Goal: Find specific page/section: Find specific page/section

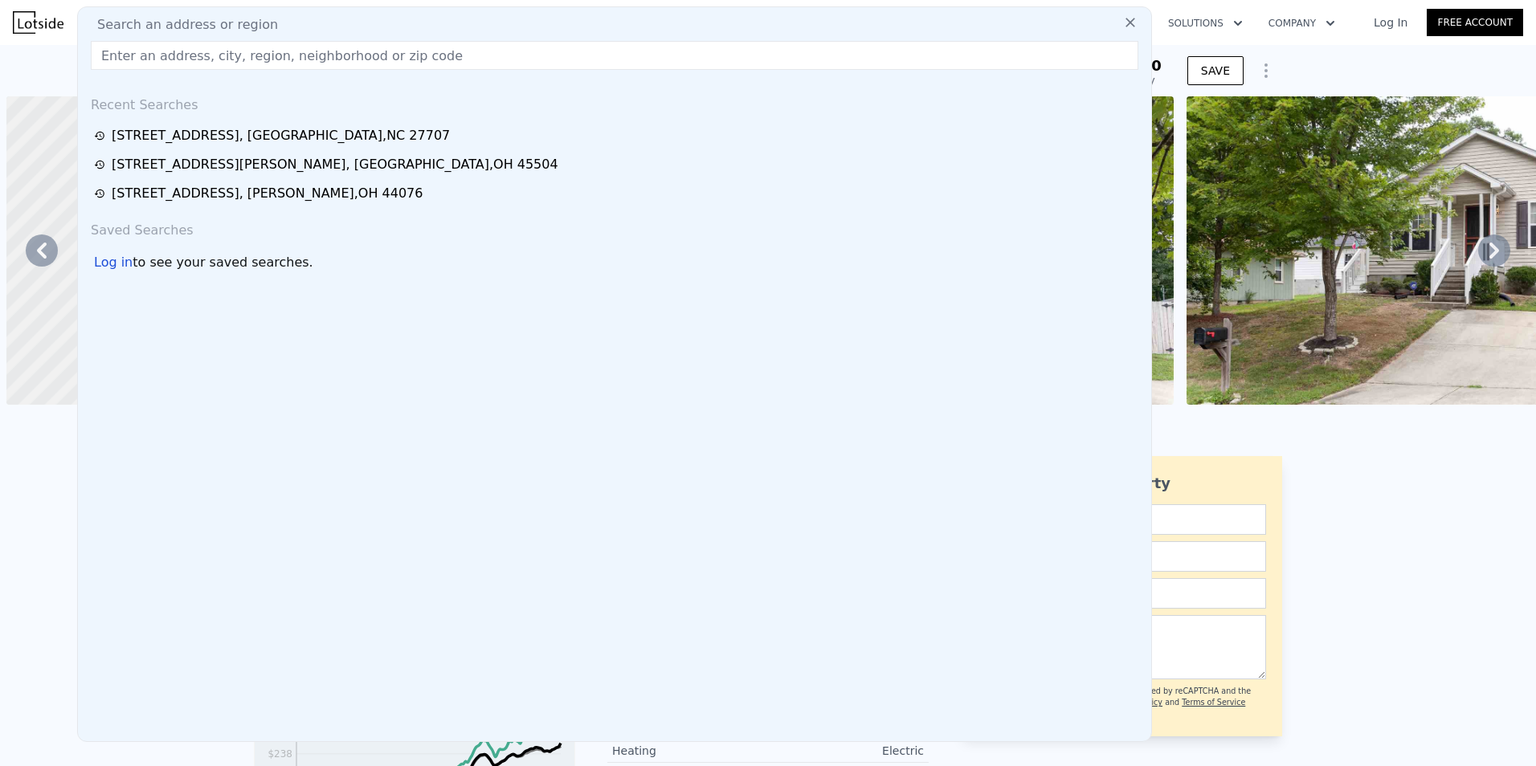
click at [137, 42] on input "text" at bounding box center [614, 55] width 1047 height 29
click at [133, 47] on input "text" at bounding box center [614, 55] width 1047 height 29
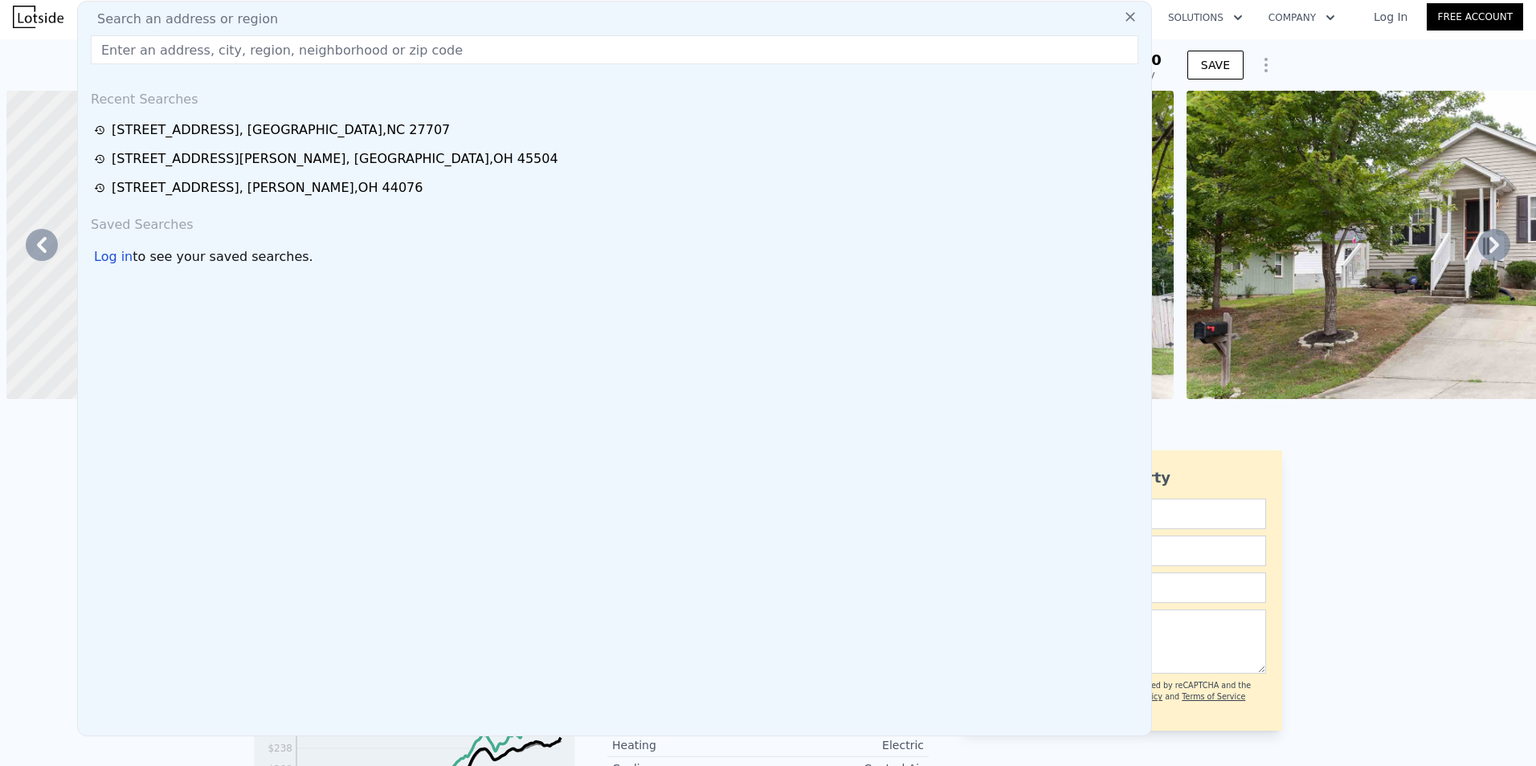
scroll to position [0, 1529]
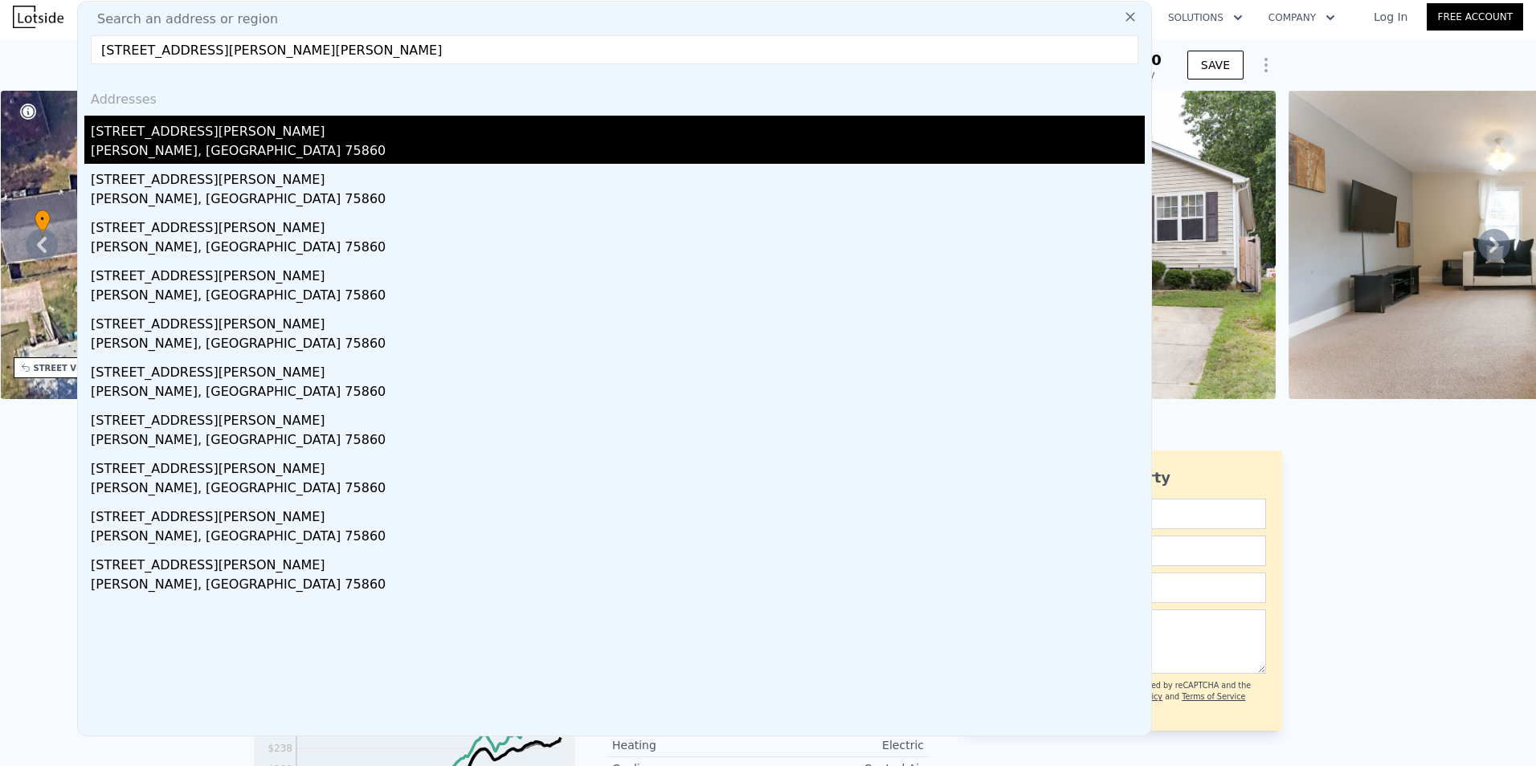
type input "[STREET_ADDRESS][PERSON_NAME][PERSON_NAME]"
click at [144, 138] on div "[STREET_ADDRESS][PERSON_NAME]" at bounding box center [618, 129] width 1054 height 26
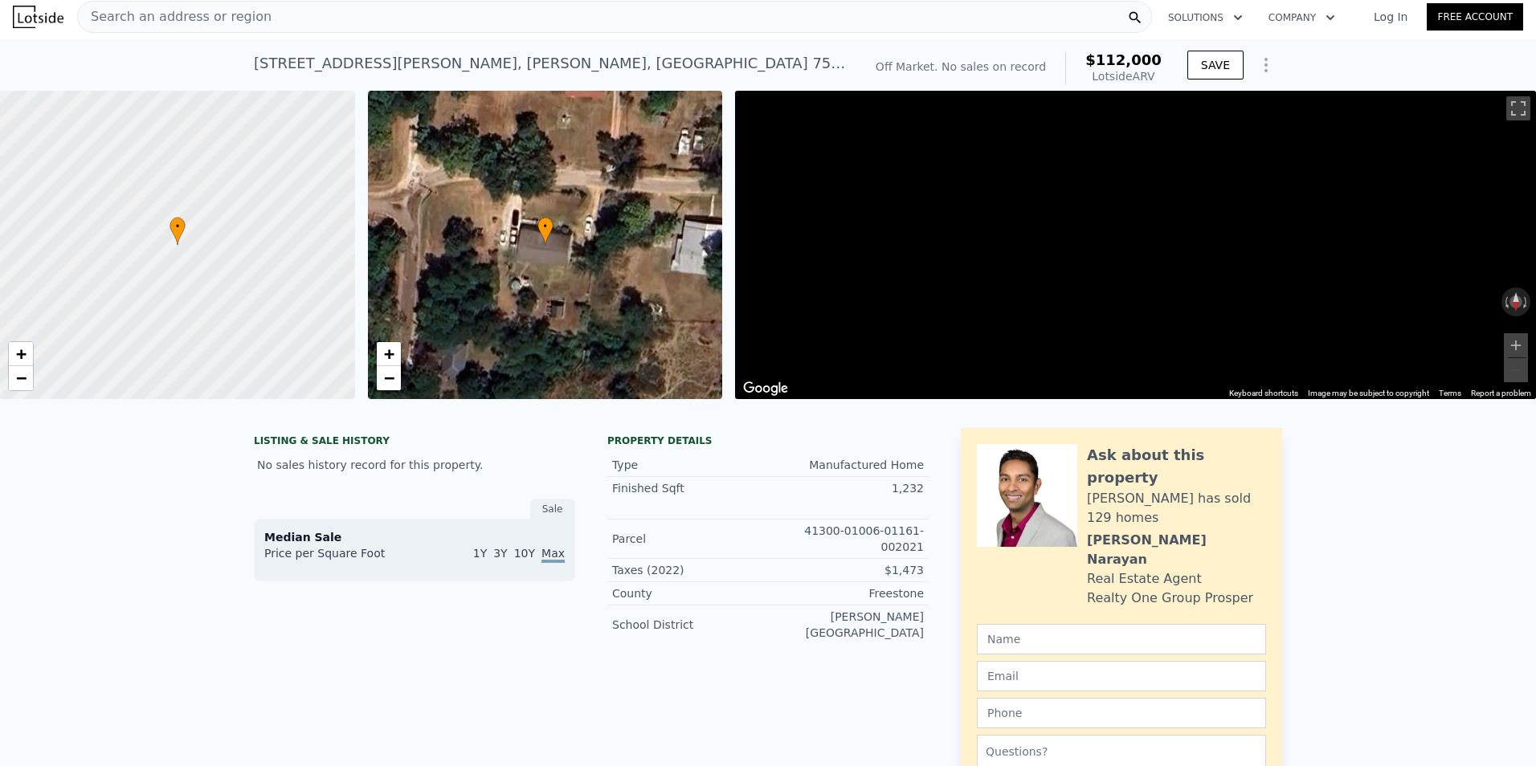
scroll to position [0, 6]
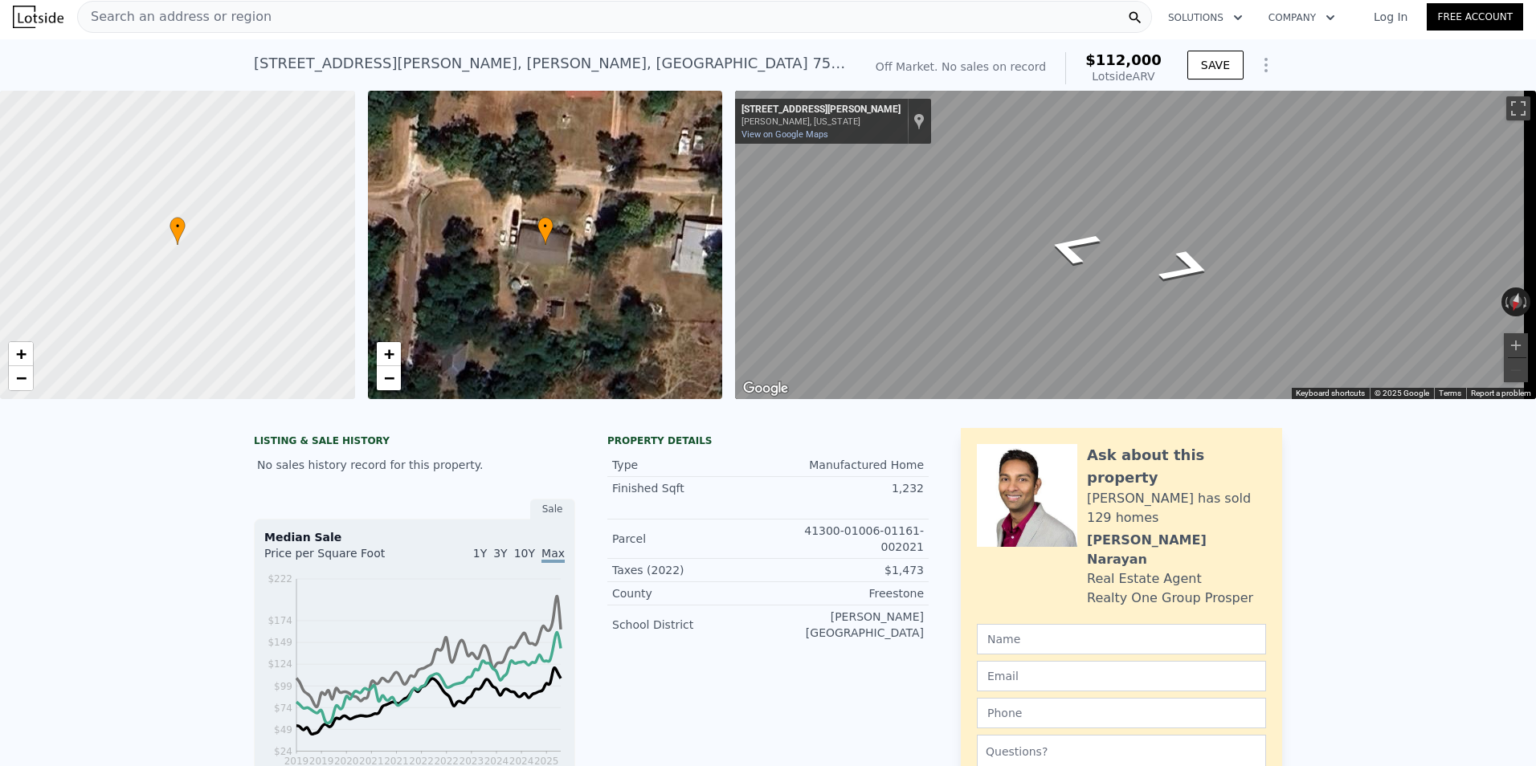
click at [1533, 183] on div "Search an address or region Solutions Company Open main menu Log In Free Accoun…" at bounding box center [768, 383] width 1536 height 766
click at [1065, 248] on icon "Go East, Grayson St" at bounding box center [1072, 248] width 101 height 53
click at [1065, 248] on icon "Go East, Grayson St" at bounding box center [1073, 248] width 102 height 53
click at [1535, 177] on html "Search an address or region Solutions Company Open main menu Log In Free Accoun…" at bounding box center [768, 383] width 1536 height 766
click at [1535, 218] on html "Search an address or region Solutions Company Open main menu Log In Free Accoun…" at bounding box center [768, 383] width 1536 height 766
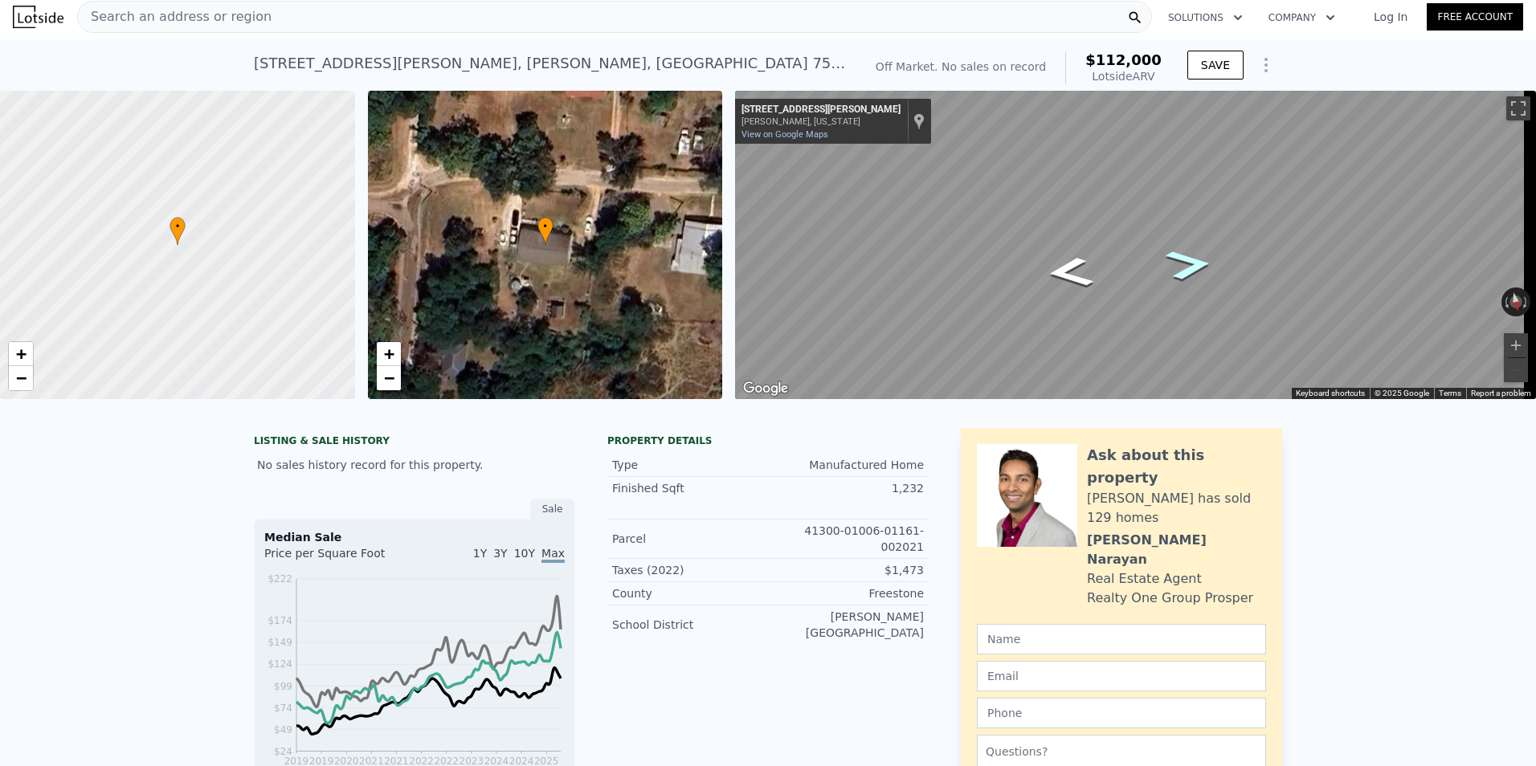
click at [1197, 265] on icon "Go West, Grayson St" at bounding box center [1189, 265] width 86 height 46
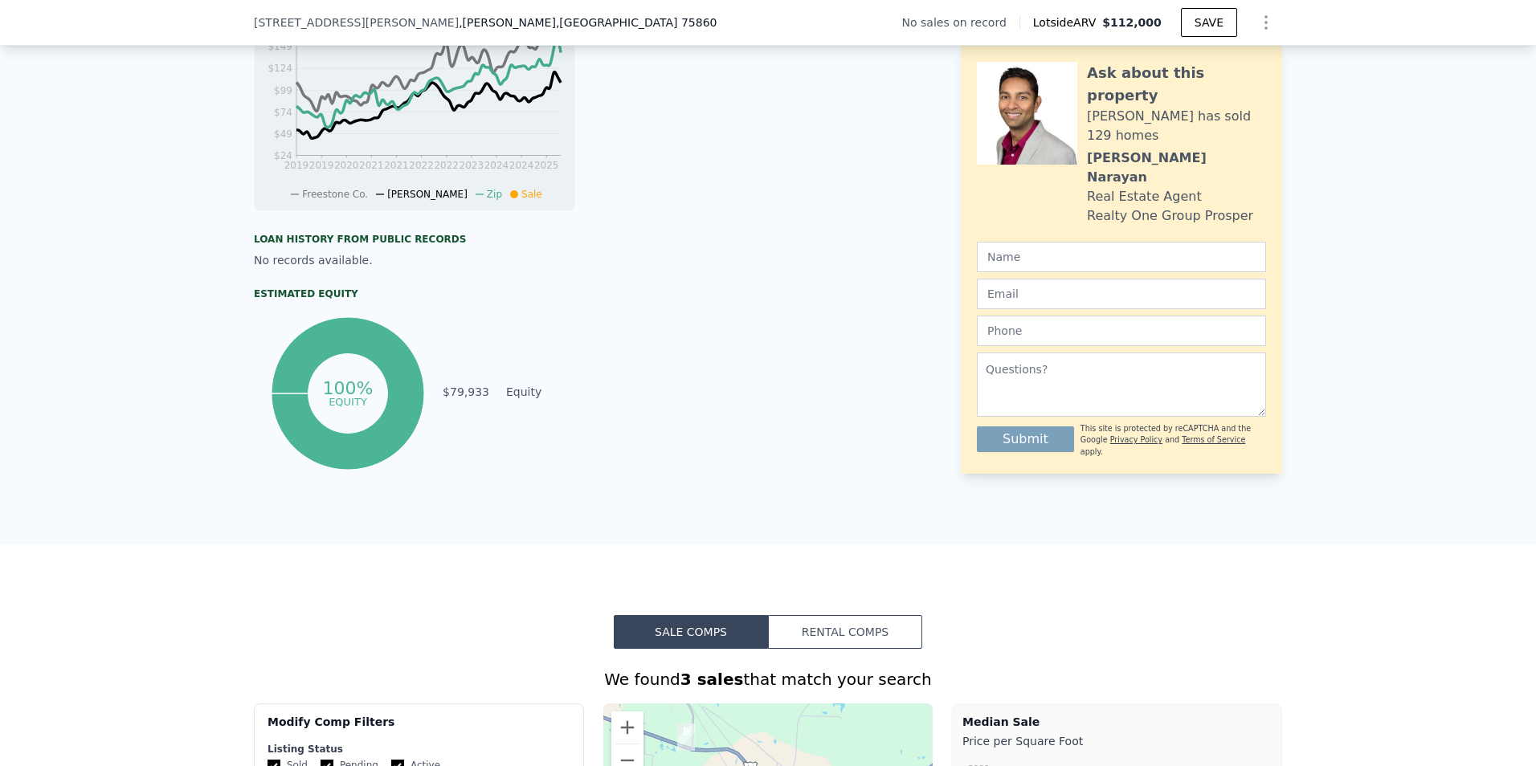
scroll to position [723, 0]
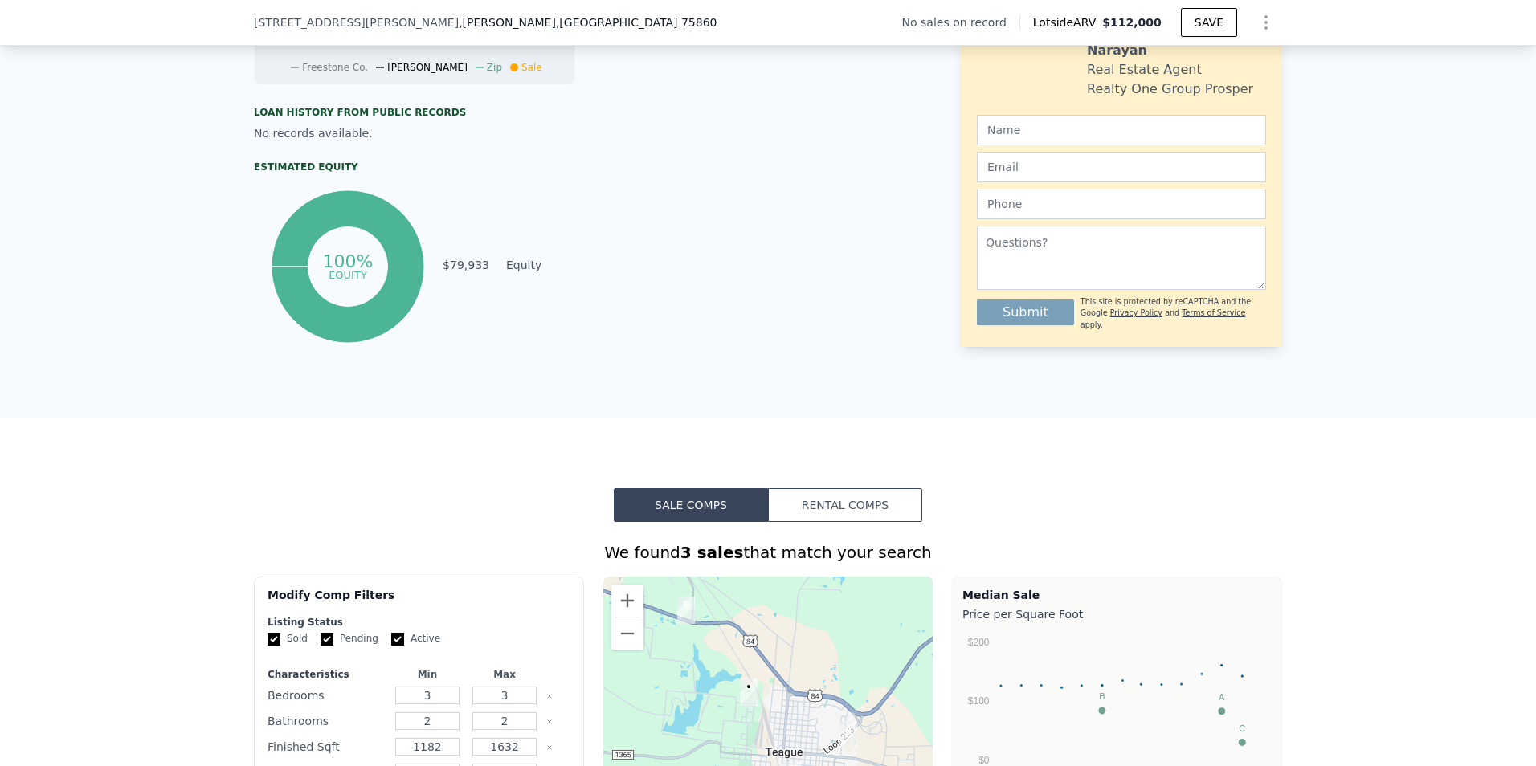
click at [876, 512] on button "Rental Comps" at bounding box center [845, 505] width 154 height 34
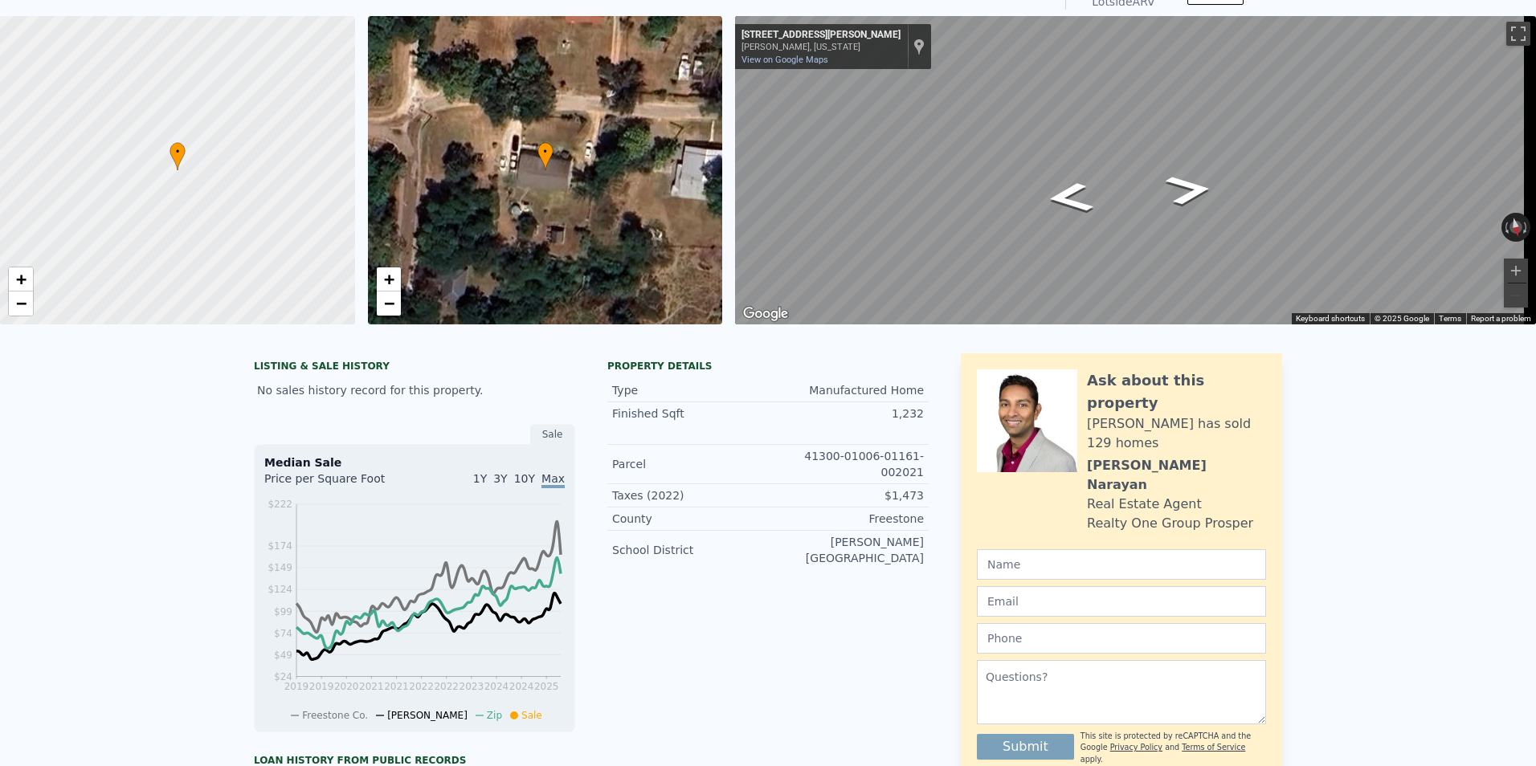
scroll to position [0, 0]
